Goal: Check status: Check status

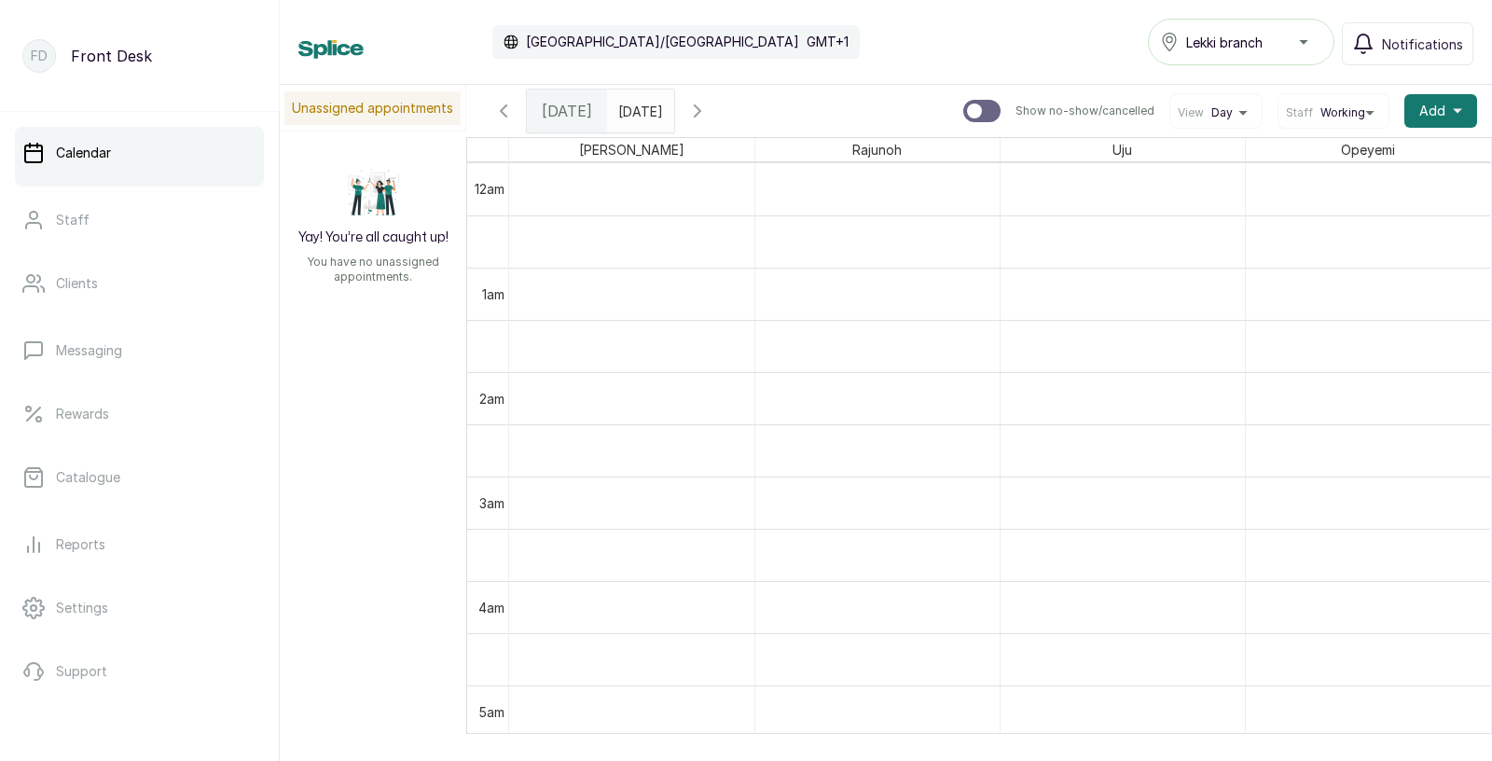
scroll to position [1615, 0]
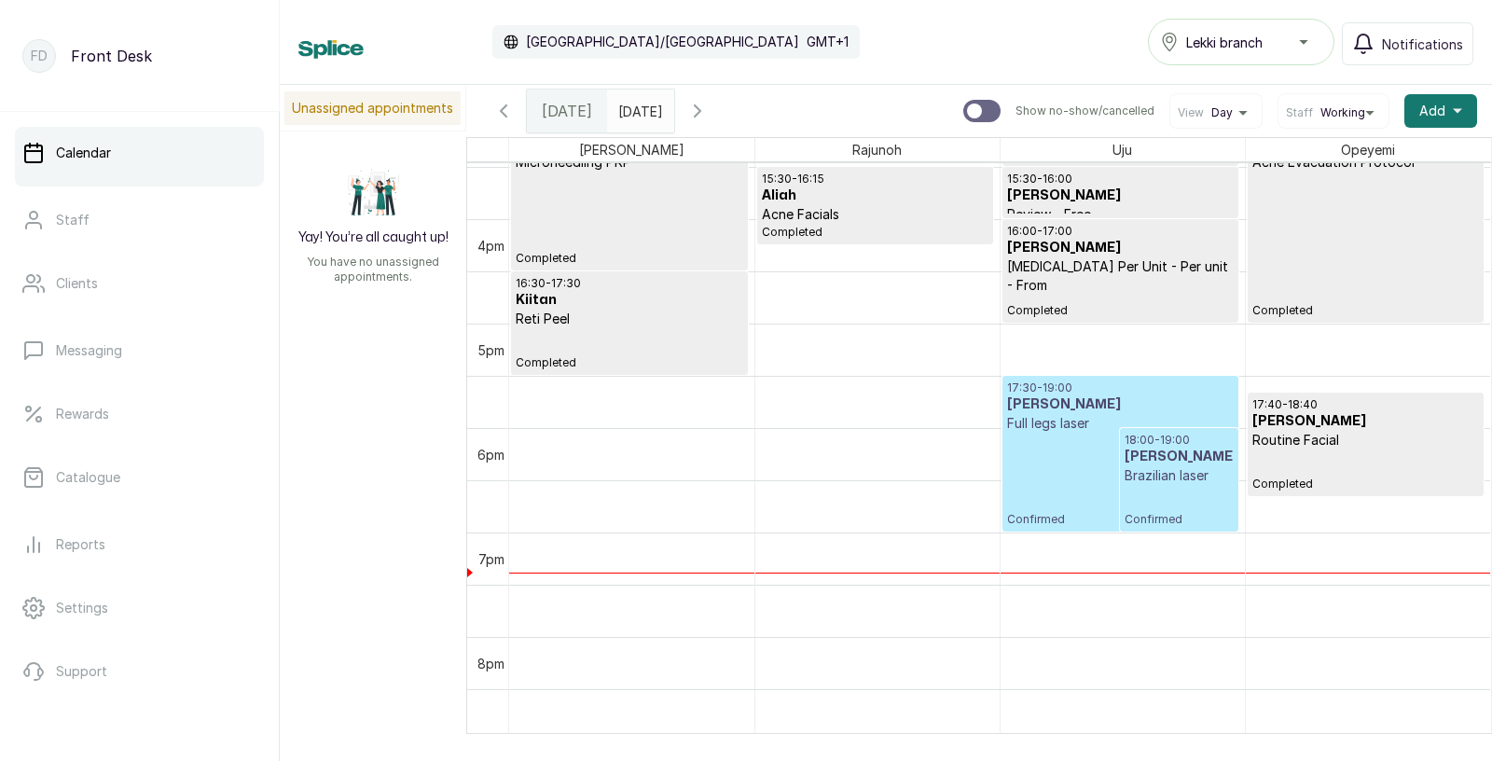
click at [1090, 437] on div "17:30 - 19:00 [PERSON_NAME] Full legs laser Confirmed" at bounding box center [1120, 454] width 227 height 146
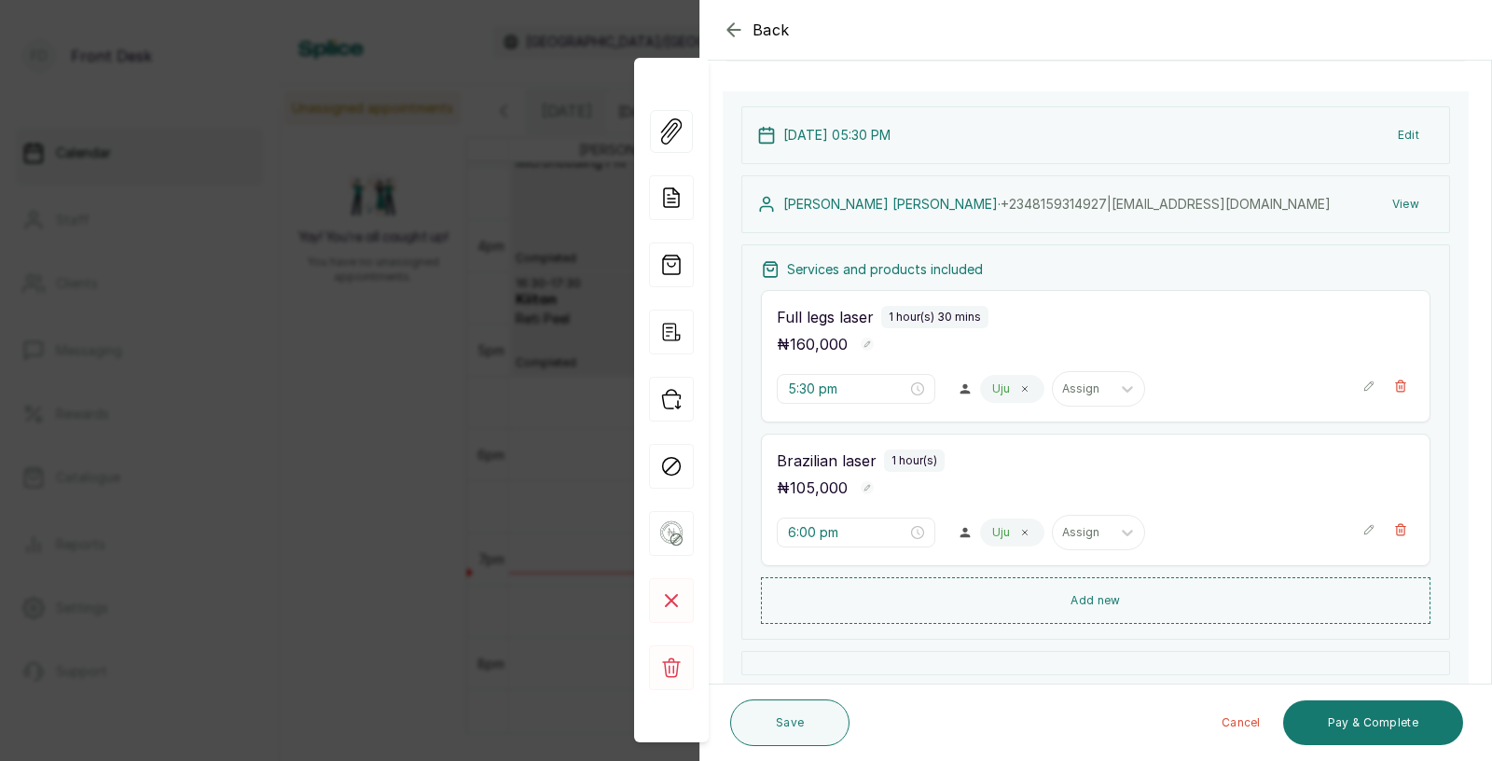
scroll to position [245, 0]
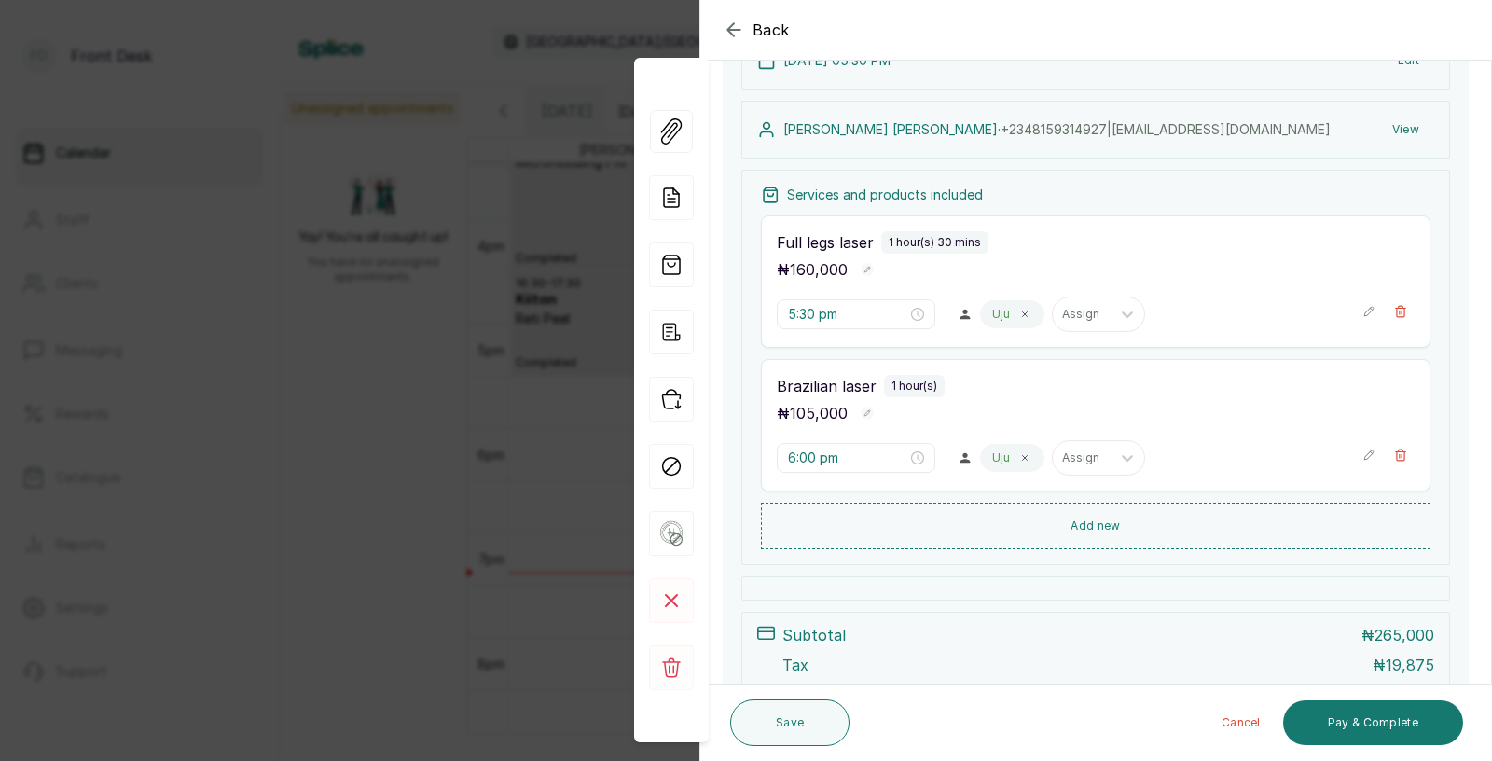
click at [501, 518] on div "Back Appointment Details Edit appointment 🚶 Walk-in (booked by Front Desk) Make…" at bounding box center [746, 380] width 1492 height 761
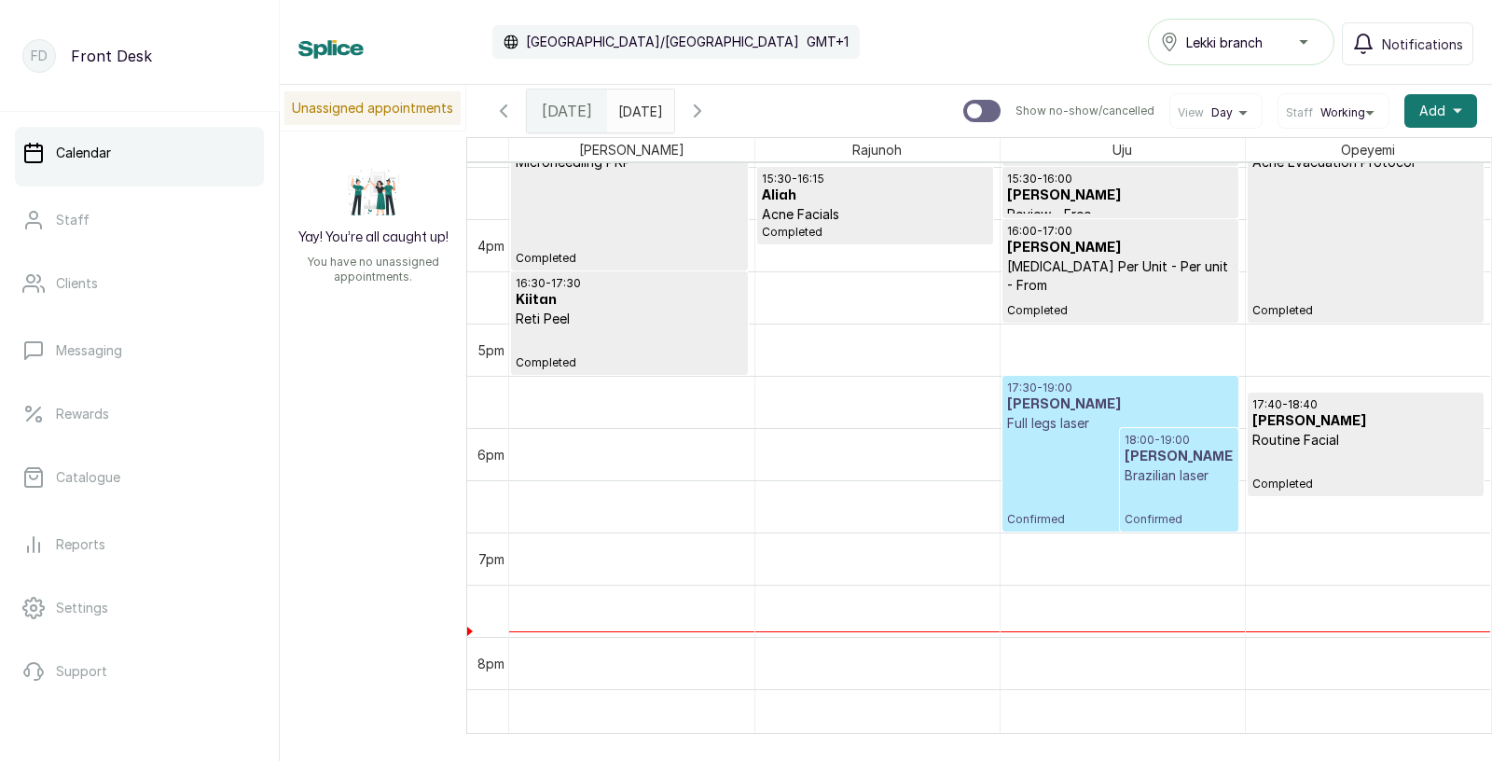
click at [1131, 468] on p "Brazilian laser" at bounding box center [1179, 475] width 109 height 19
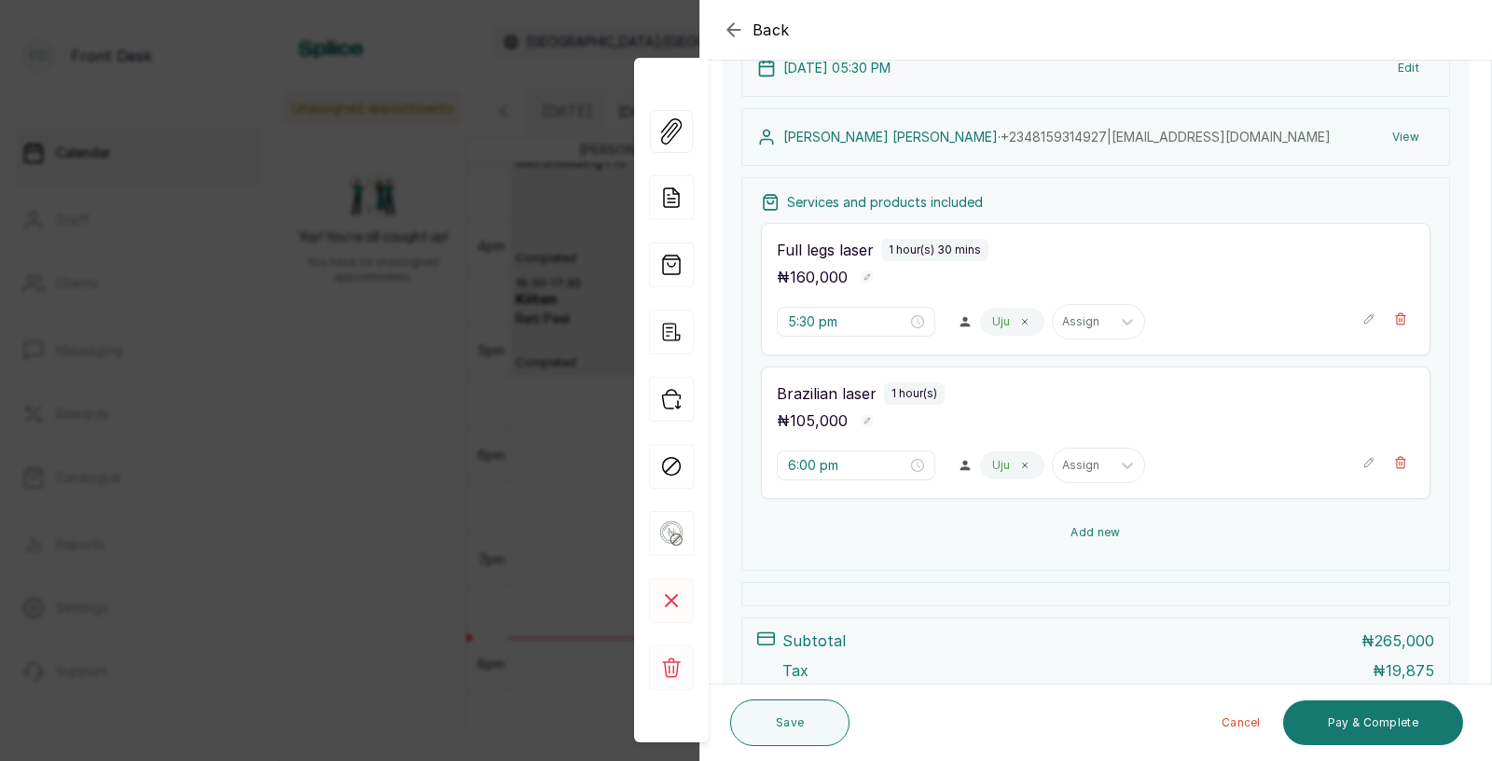
scroll to position [235, 0]
